Goal: Transaction & Acquisition: Download file/media

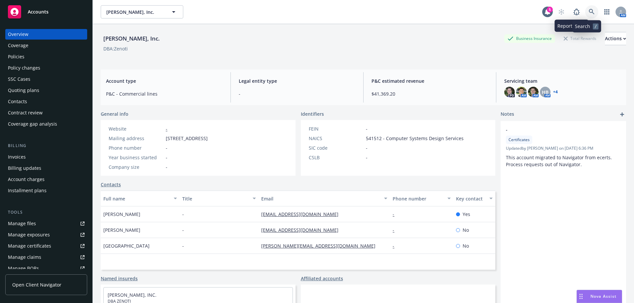
click at [589, 11] on icon at bounding box center [592, 12] width 6 height 6
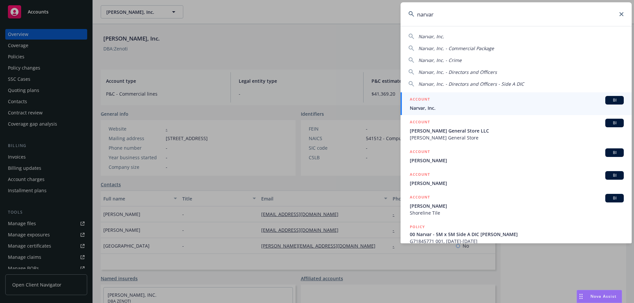
type input "narvar"
click at [454, 101] on div "ACCOUNT BI" at bounding box center [517, 100] width 214 height 9
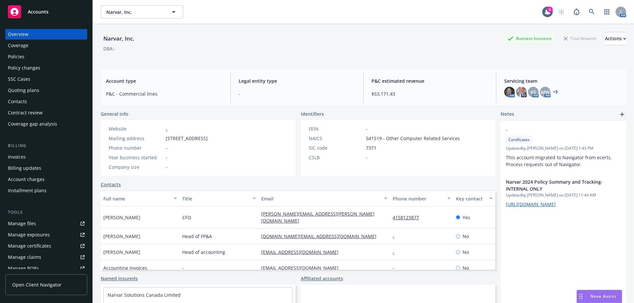
click at [30, 58] on div "Policies" at bounding box center [46, 57] width 77 height 11
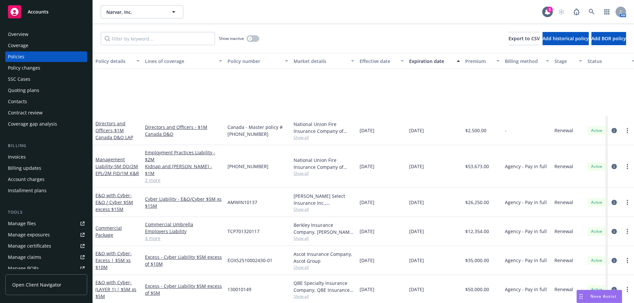
scroll to position [132, 0]
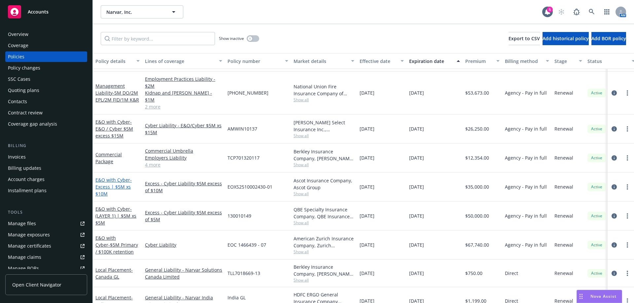
click at [114, 177] on link "E&O with Cyber - Excess | $5M xs $10M" at bounding box center [113, 187] width 36 height 20
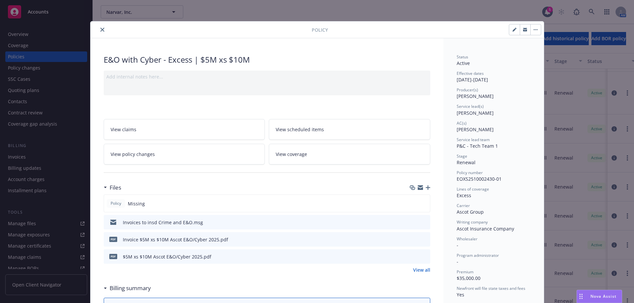
click at [100, 29] on icon "close" at bounding box center [102, 30] width 4 height 4
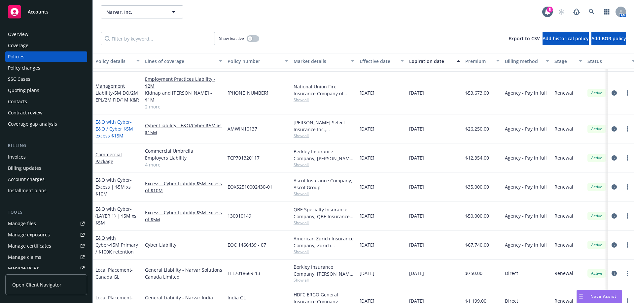
click at [110, 122] on span "- E&O / Cyber $5M excess $15M" at bounding box center [114, 129] width 38 height 20
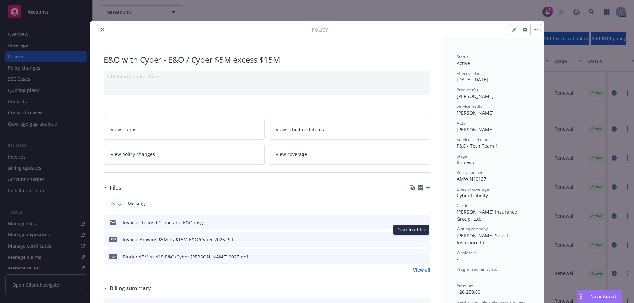
click at [413, 241] on button "download file" at bounding box center [413, 239] width 7 height 7
